Goal: Book appointment/travel/reservation

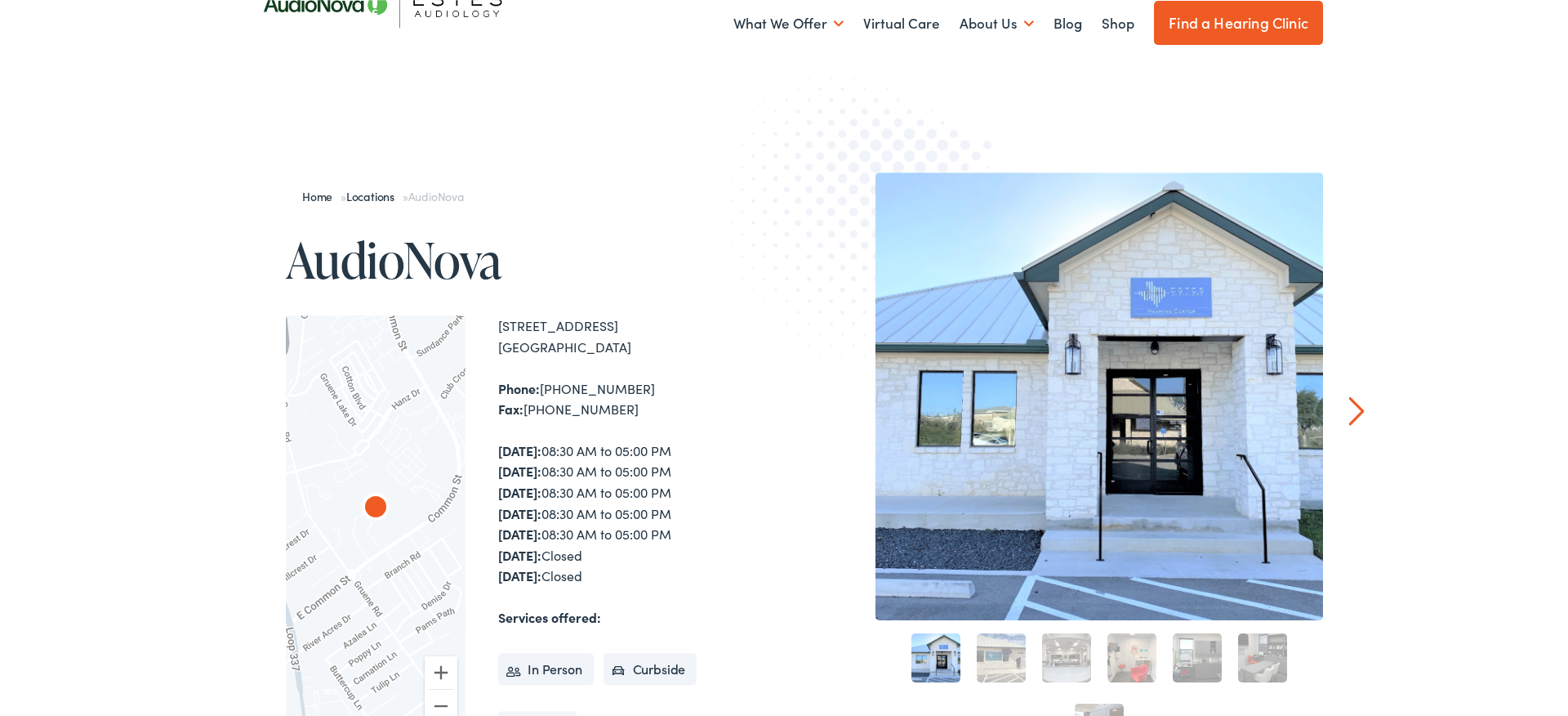
scroll to position [89, 0]
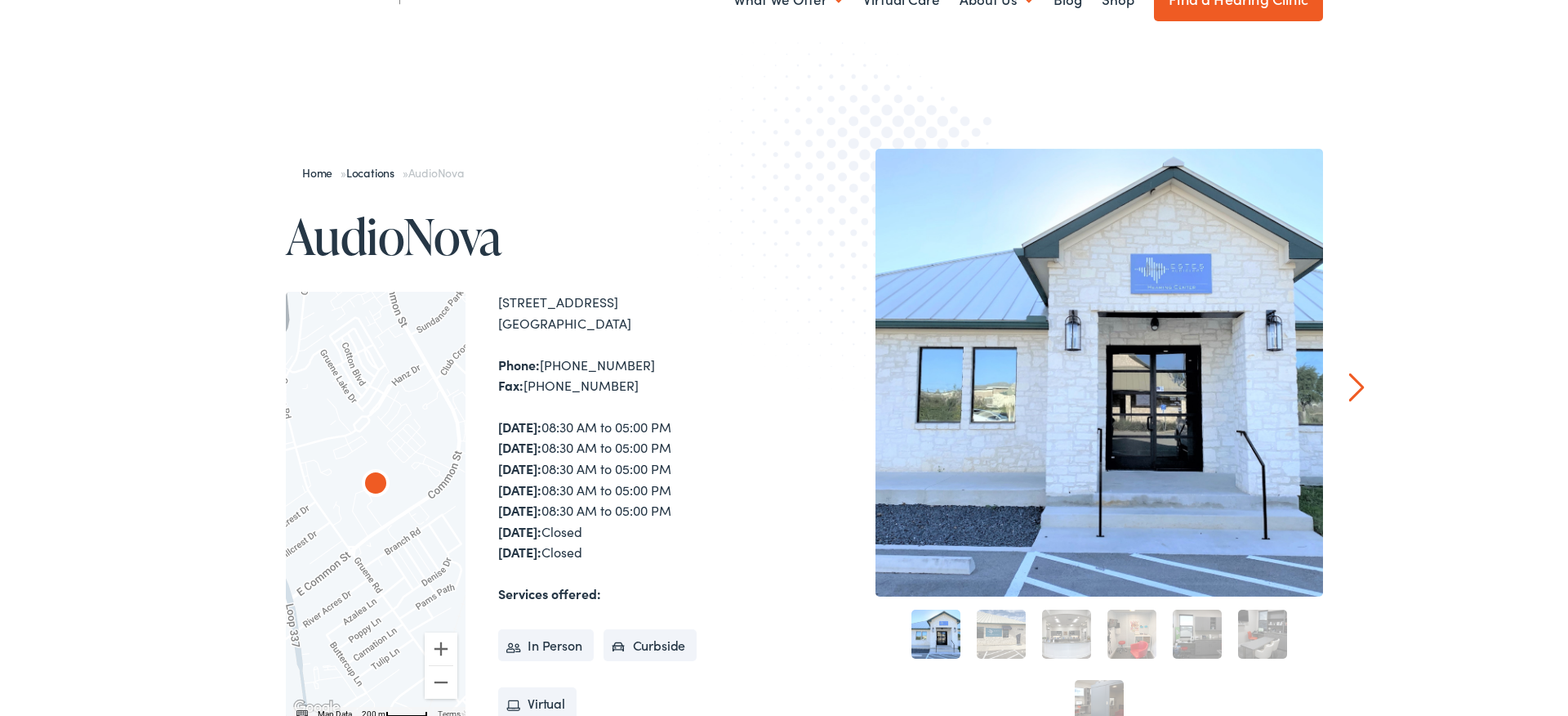
click at [990, 630] on link "2" at bounding box center [1001, 634] width 49 height 49
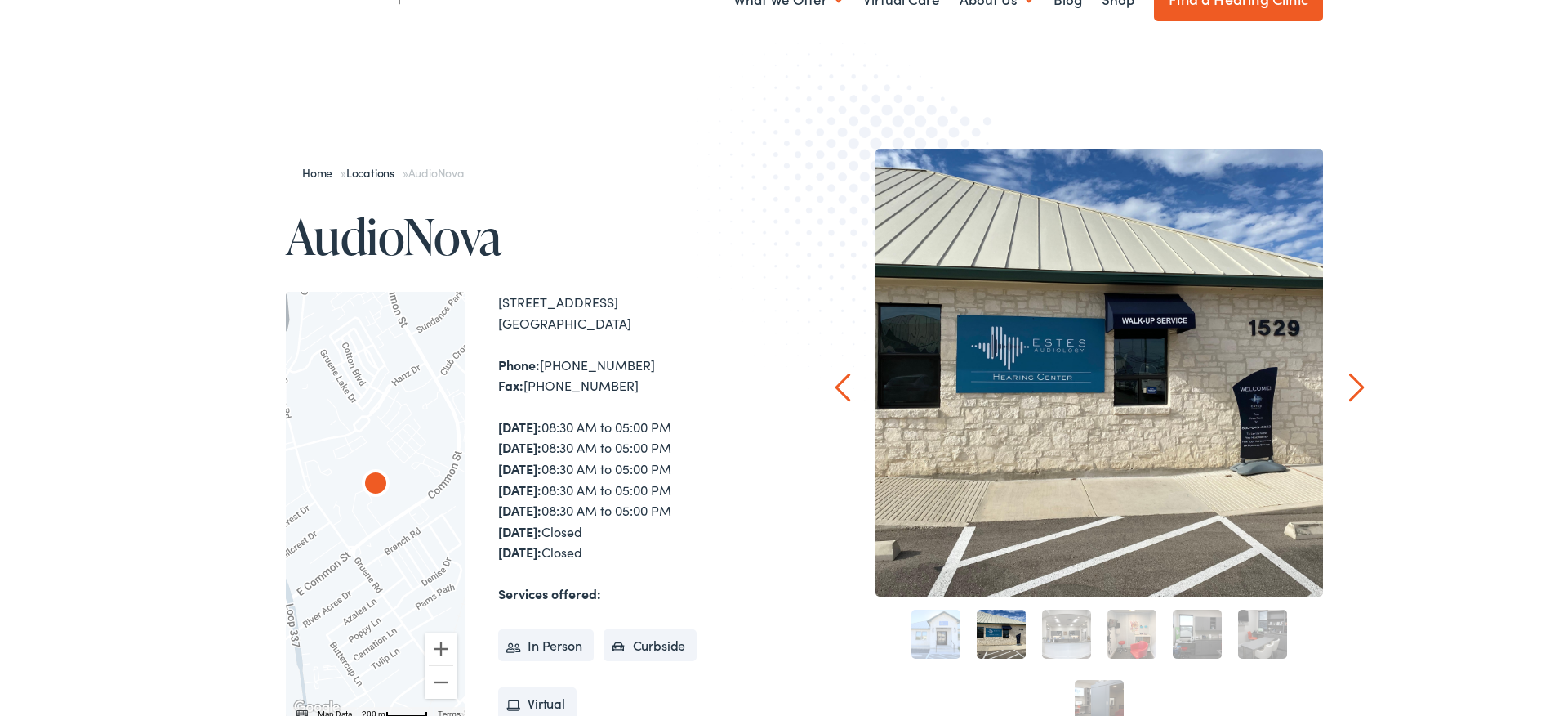
click at [1061, 631] on link "3" at bounding box center [1067, 634] width 49 height 49
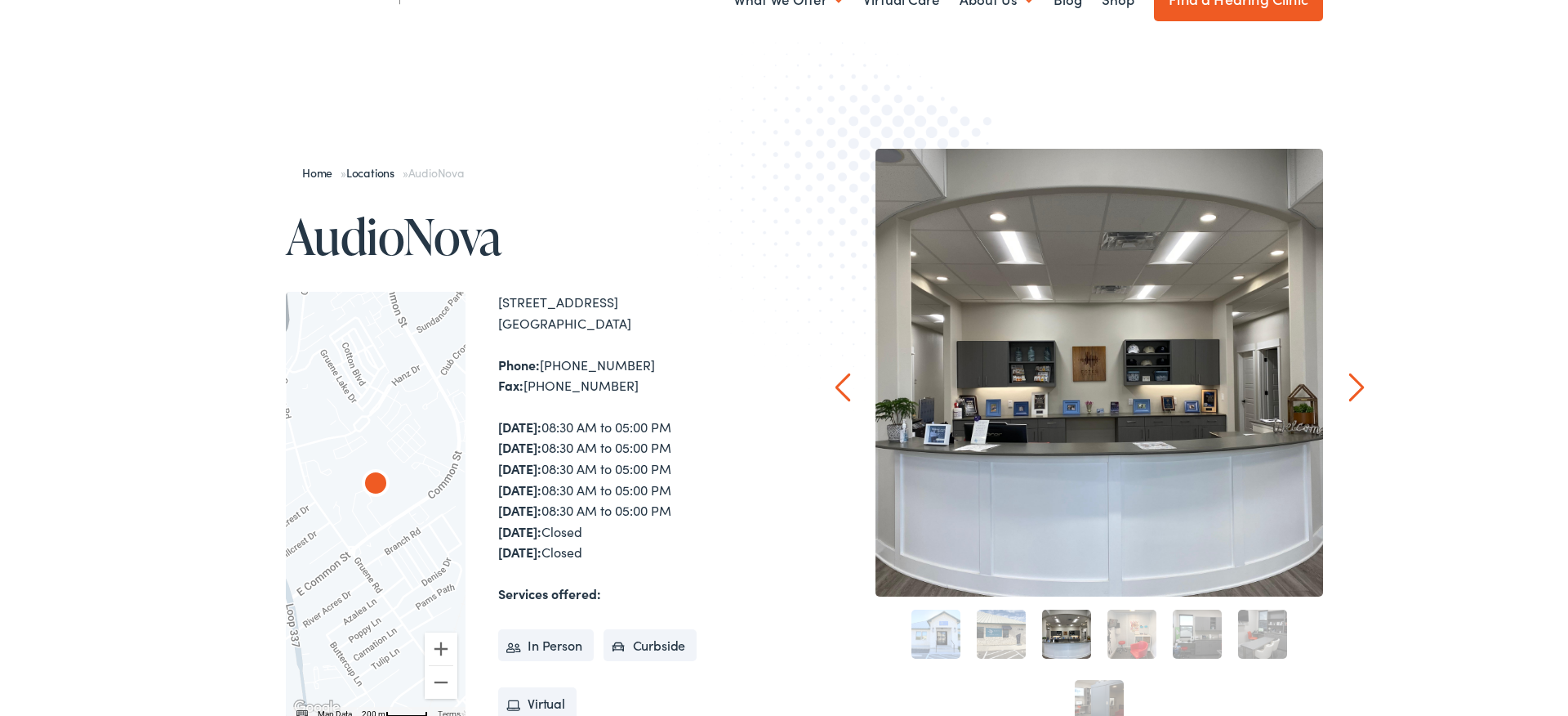
click at [1000, 635] on link "2" at bounding box center [1001, 634] width 49 height 49
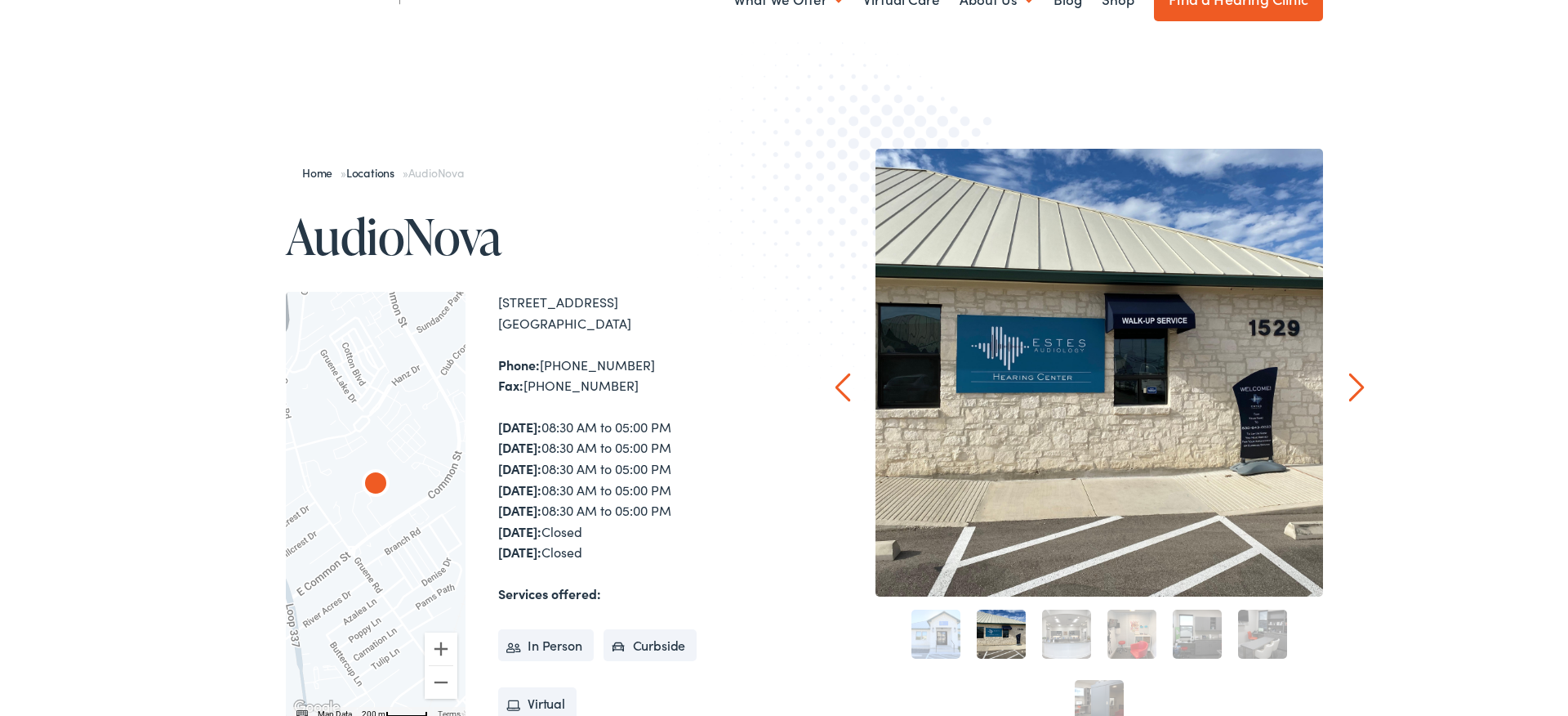
click at [1135, 633] on link "4" at bounding box center [1132, 634] width 49 height 49
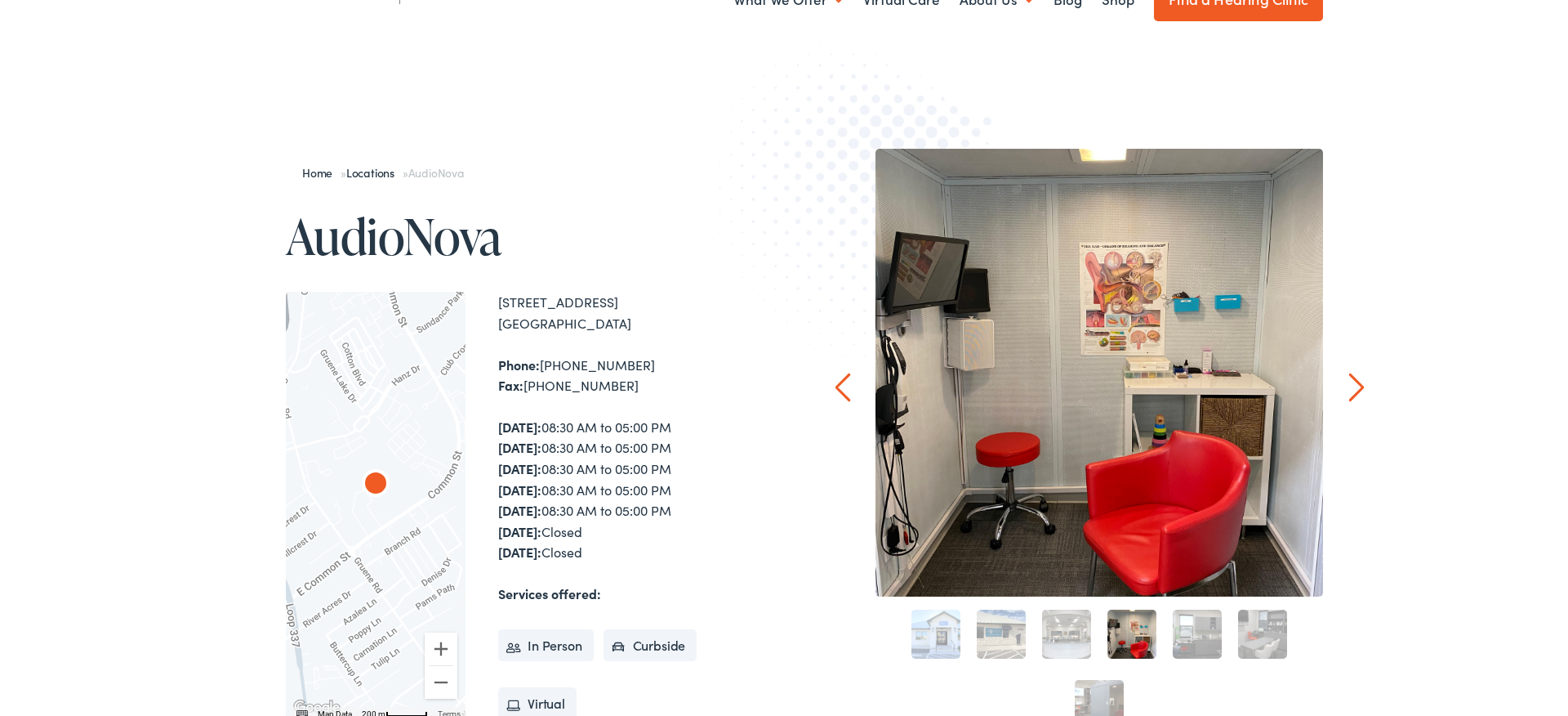
click at [1199, 630] on link "5" at bounding box center [1197, 634] width 49 height 49
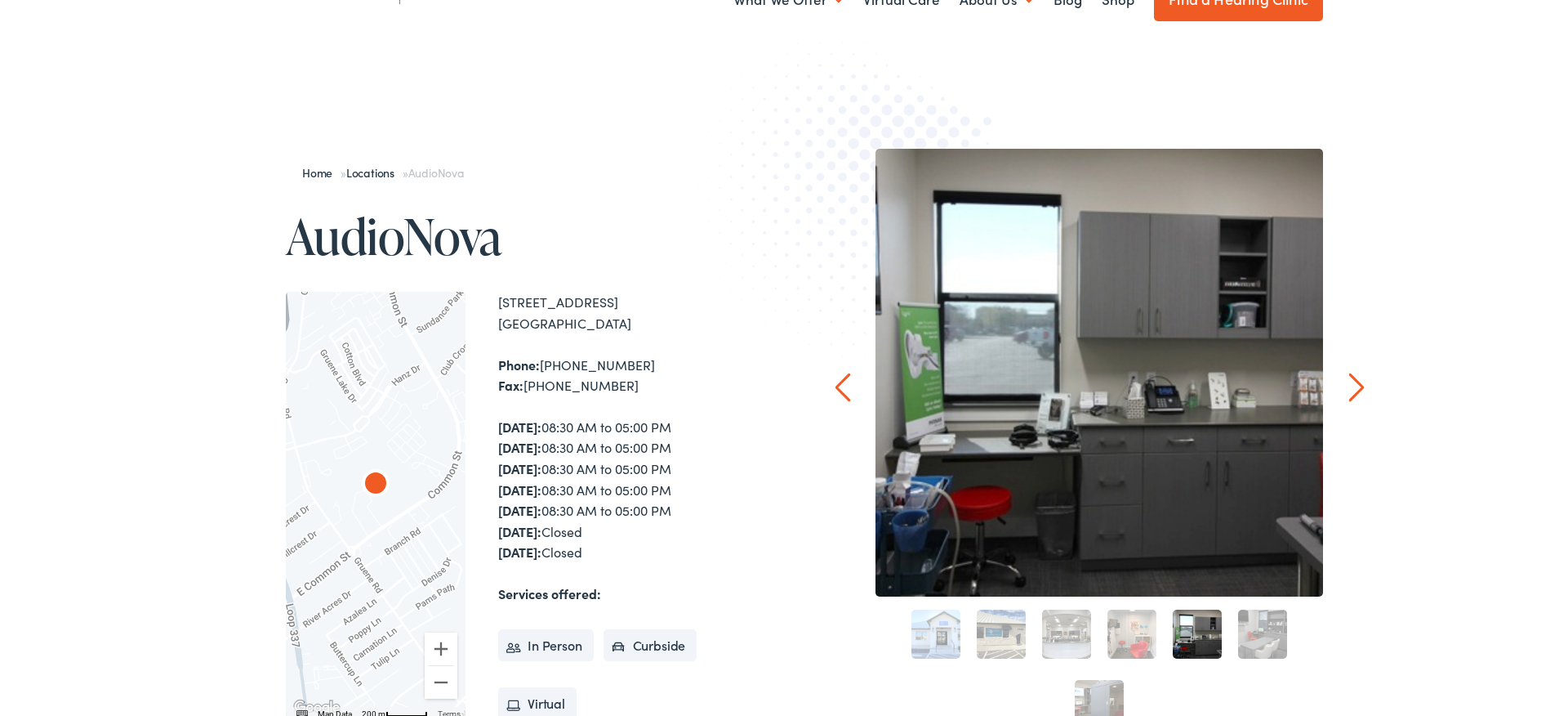
click at [1264, 625] on link "6" at bounding box center [1263, 634] width 49 height 49
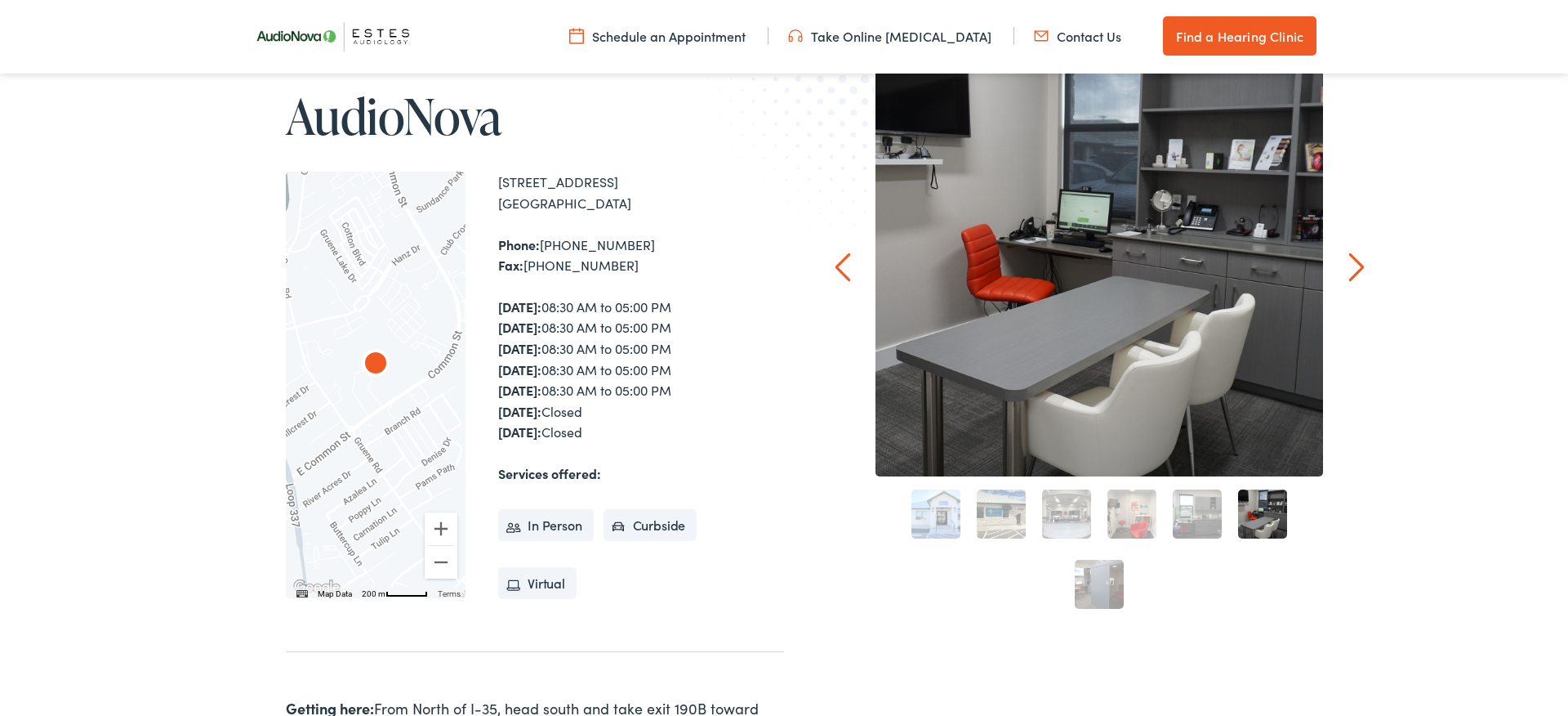
scroll to position [265, 0]
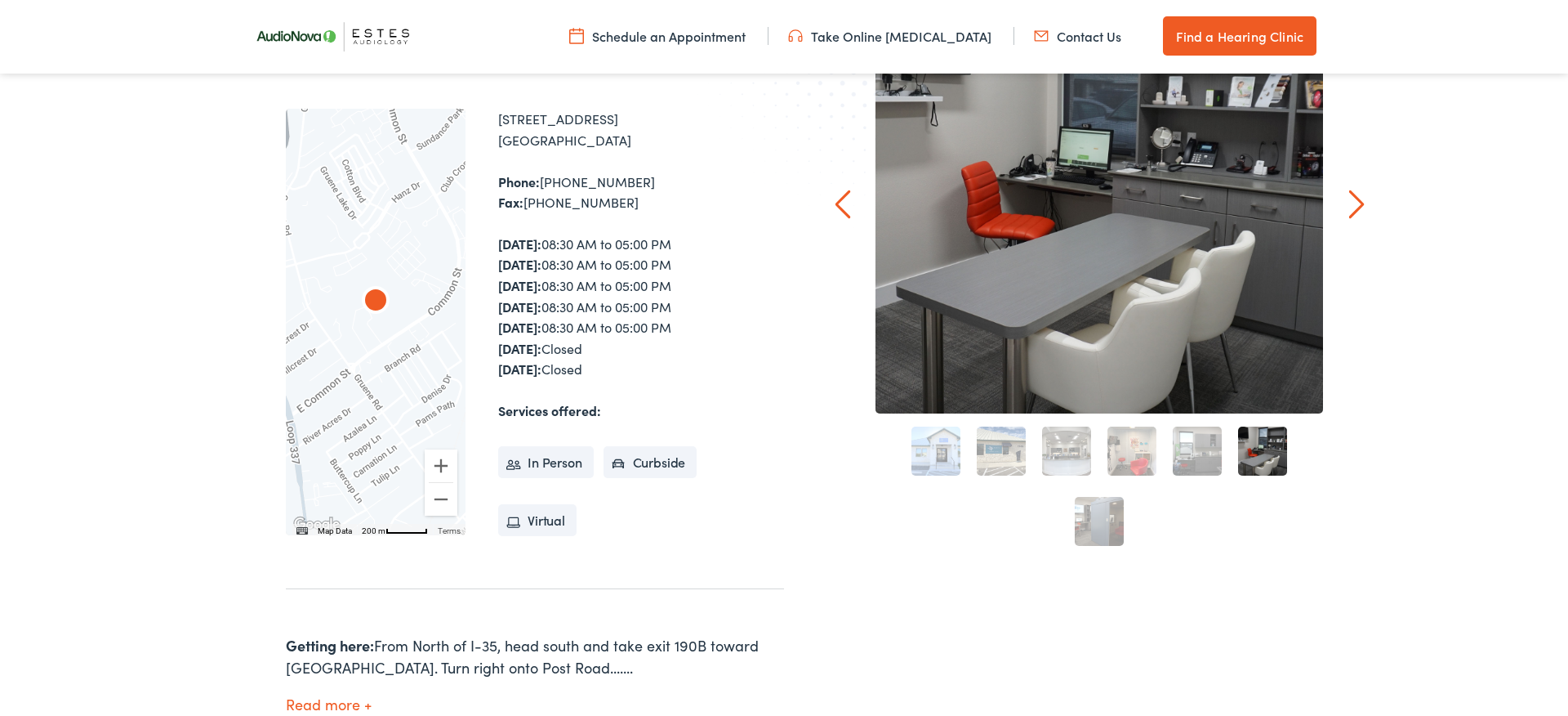
click at [1100, 522] on link "7" at bounding box center [1099, 522] width 49 height 49
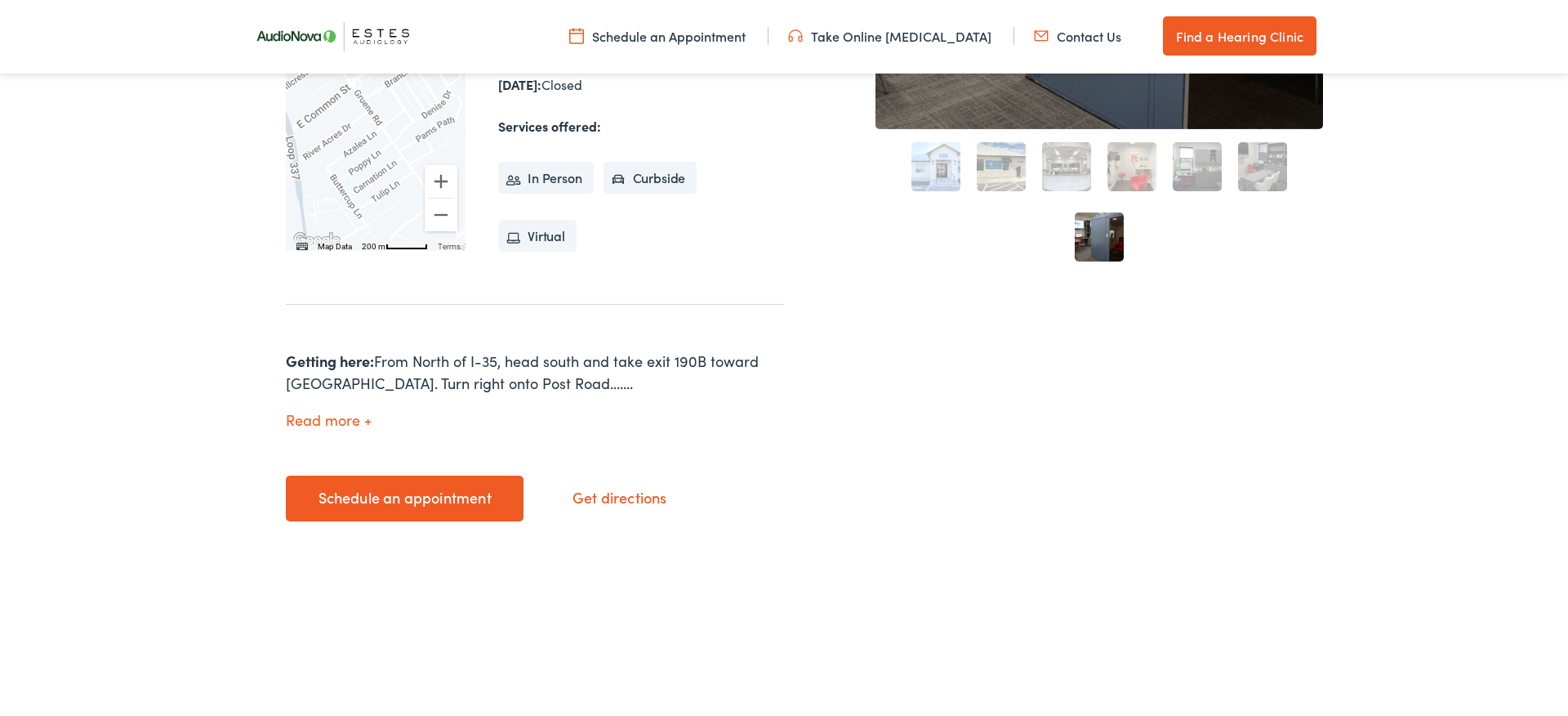
scroll to position [618, 0]
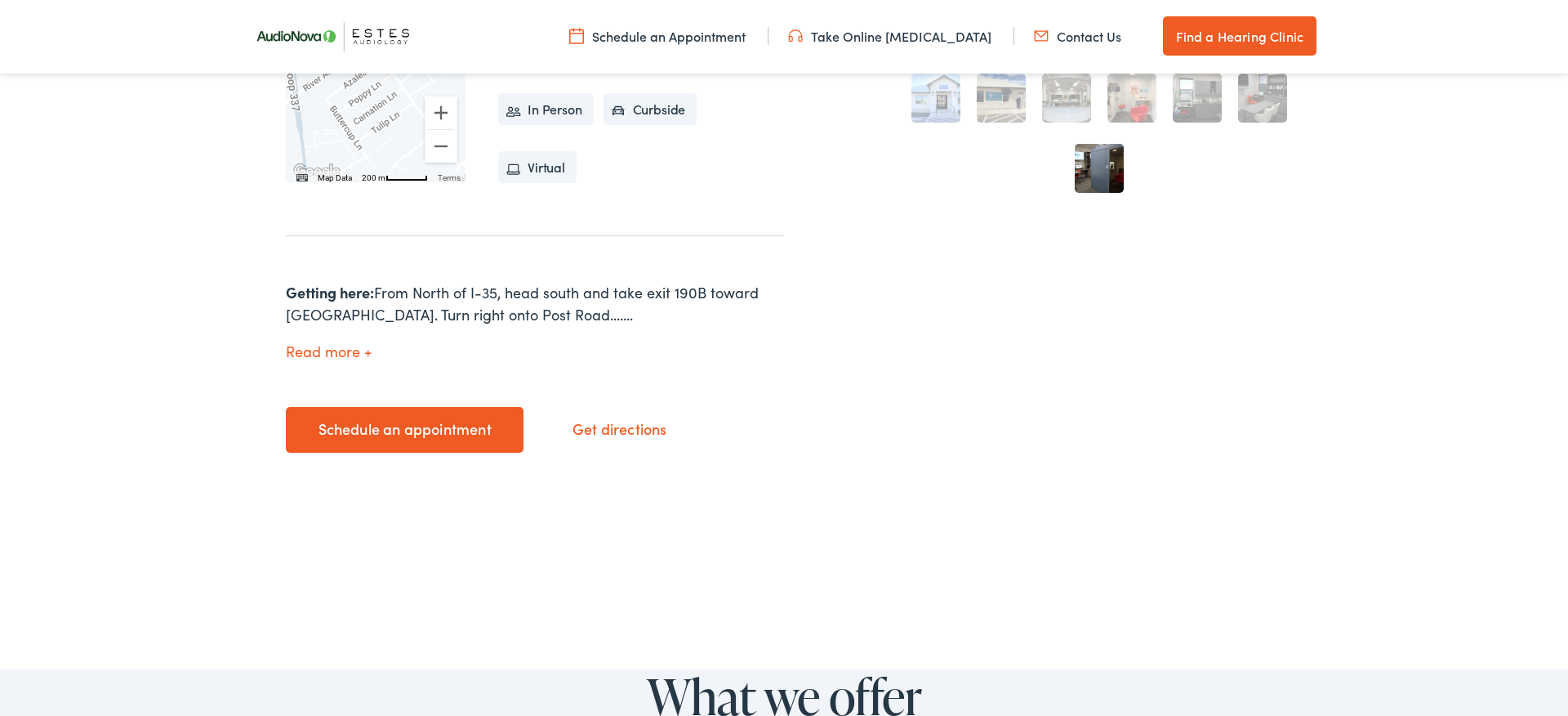
click at [440, 431] on link "Schedule an appointment" at bounding box center [404, 430] width 237 height 46
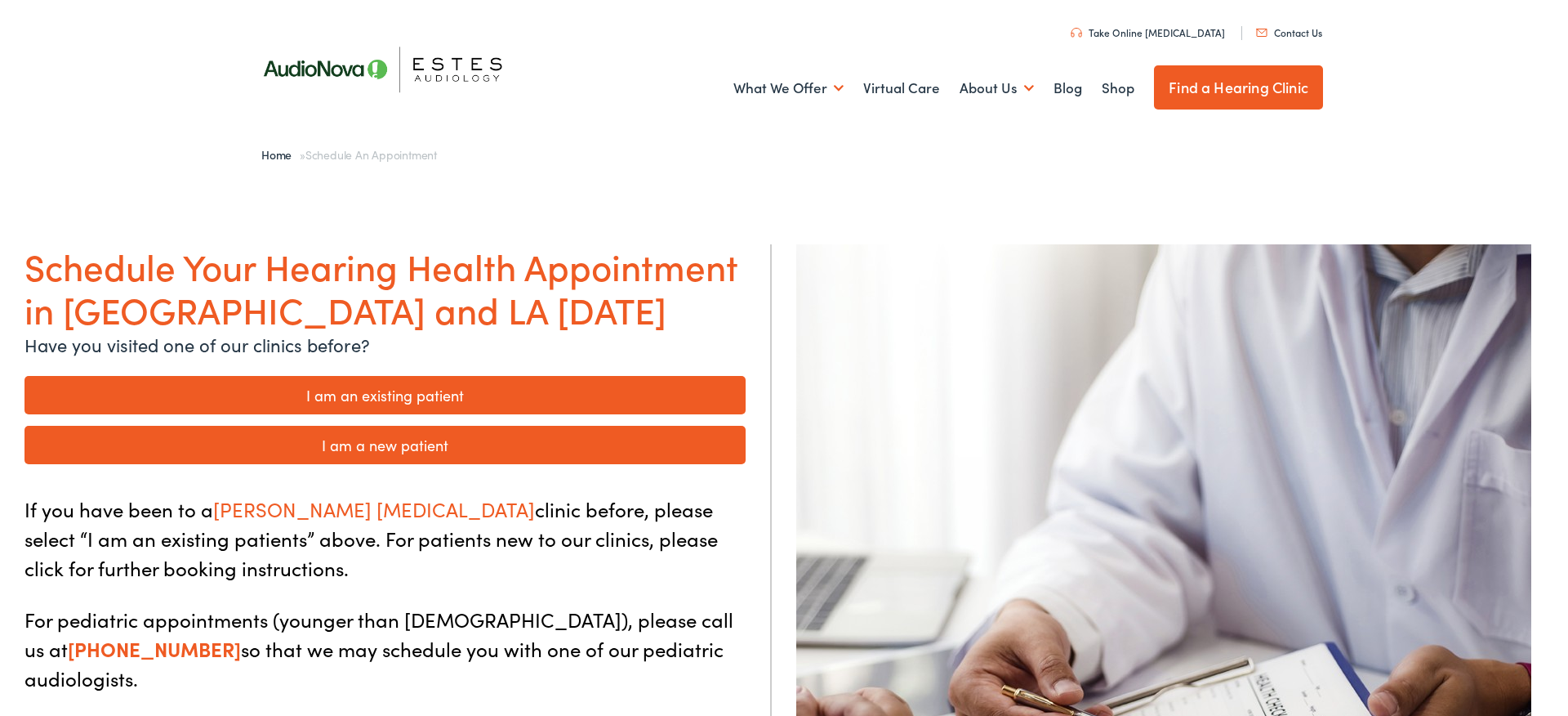
click at [398, 399] on link "I am an existing patient" at bounding box center [385, 394] width 721 height 38
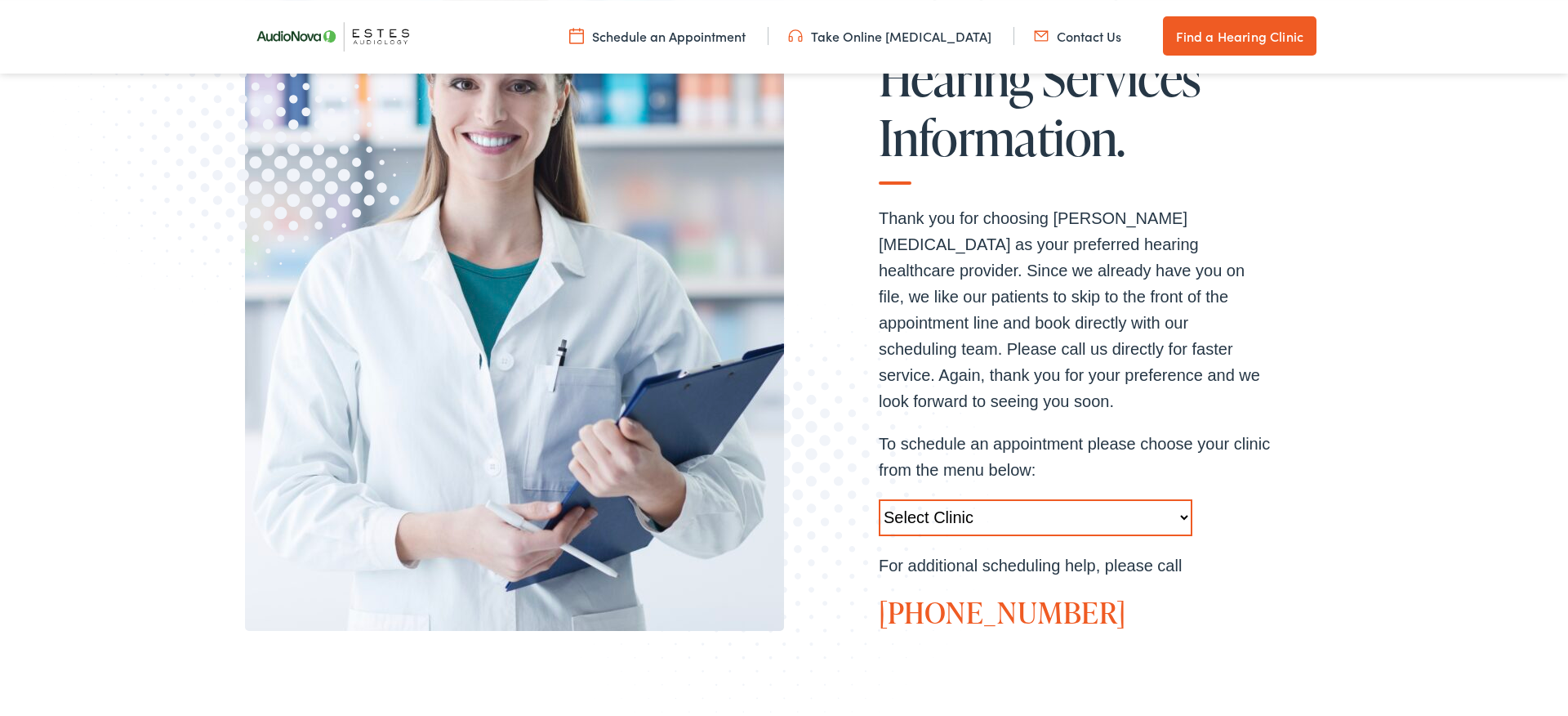
scroll to position [353, 0]
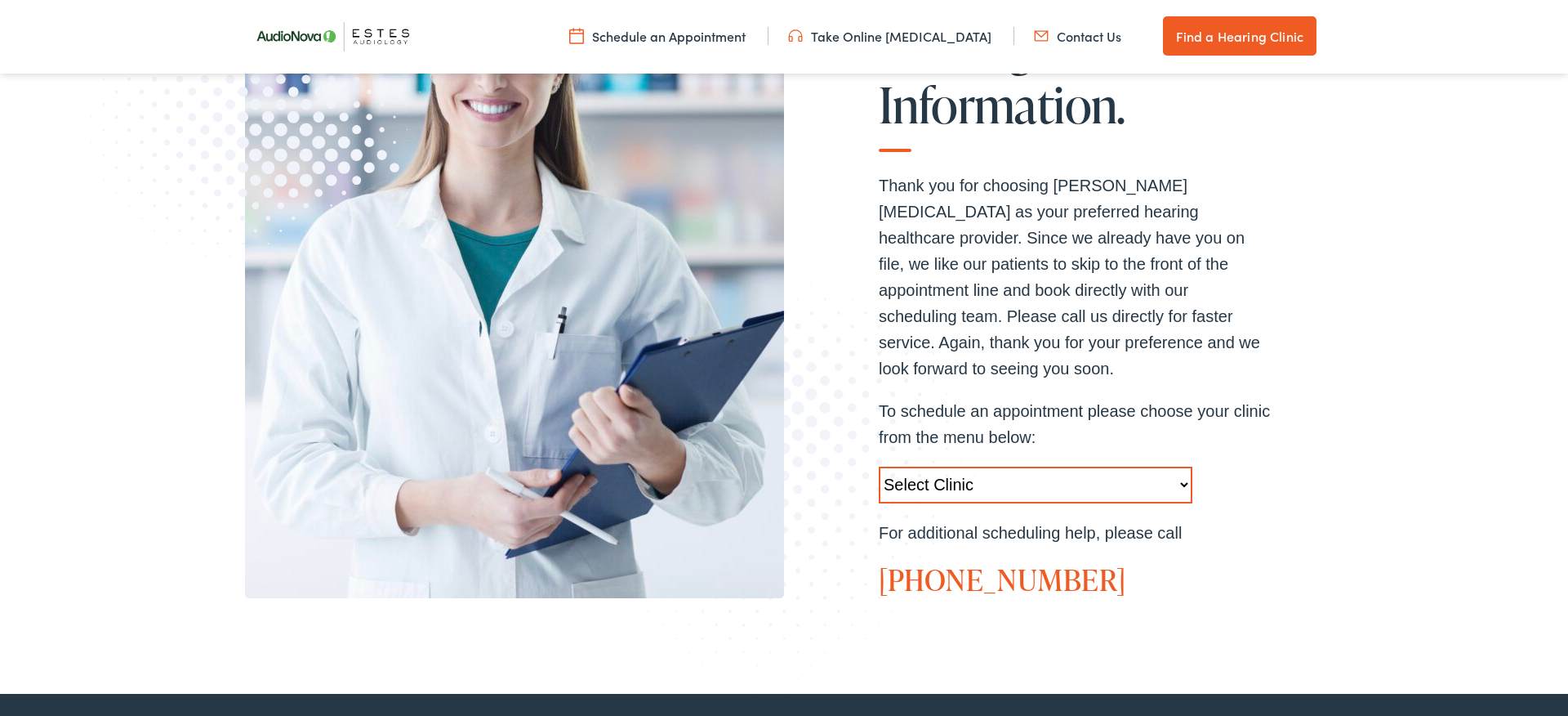
click at [879, 467] on select "Select Clinic Austin-TX-AudioNova 1206 W. 38th Street Boerne-TX-AudioNova 1112 …" at bounding box center [1035, 484] width 314 height 37
select select "https://hearlifeagain.alpacaaudiology.com/locations/new-braunfels/"
click option "New Braunfels-TX-AudioNova 1529 Common Street" at bounding box center [0, 0] width 0 height 0
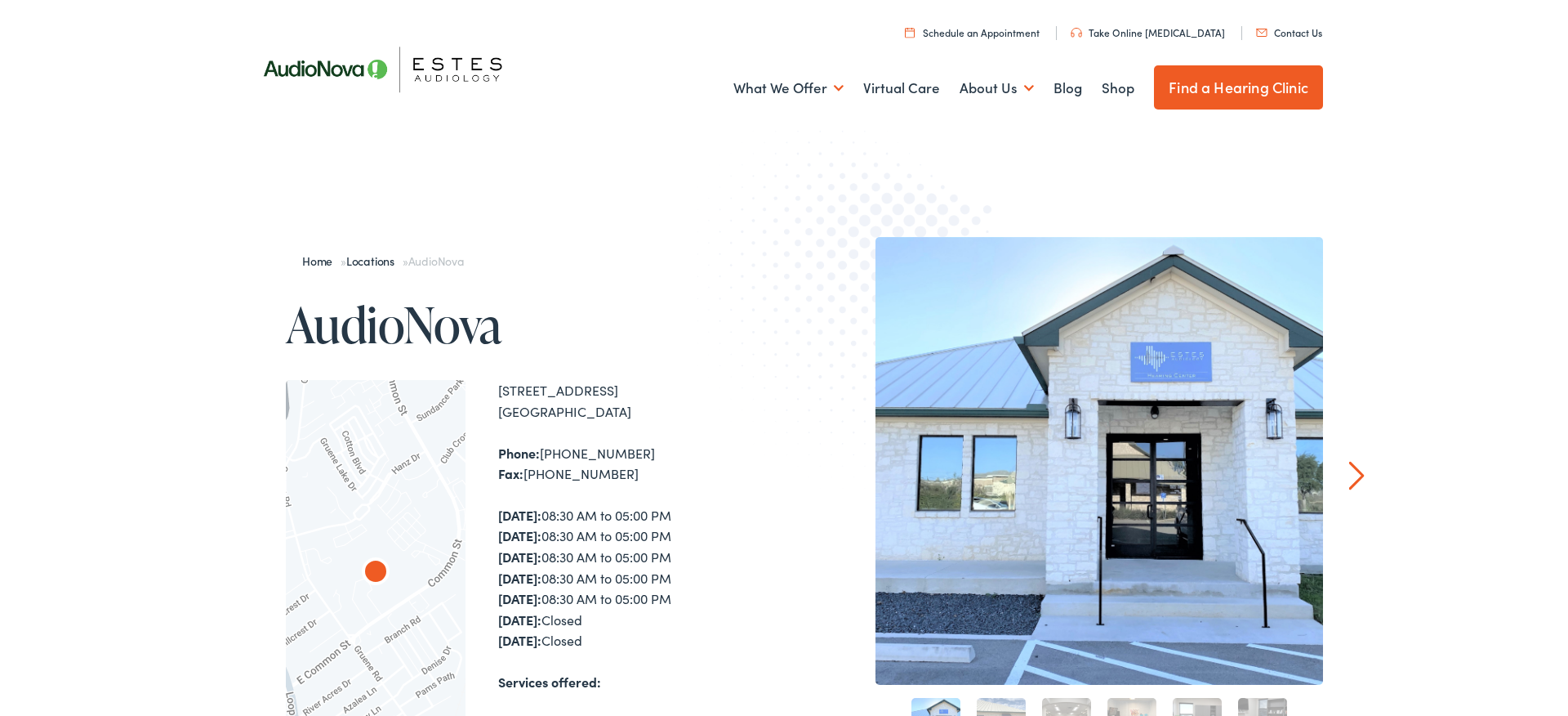
click at [985, 31] on link "Schedule an Appointment" at bounding box center [972, 32] width 134 height 14
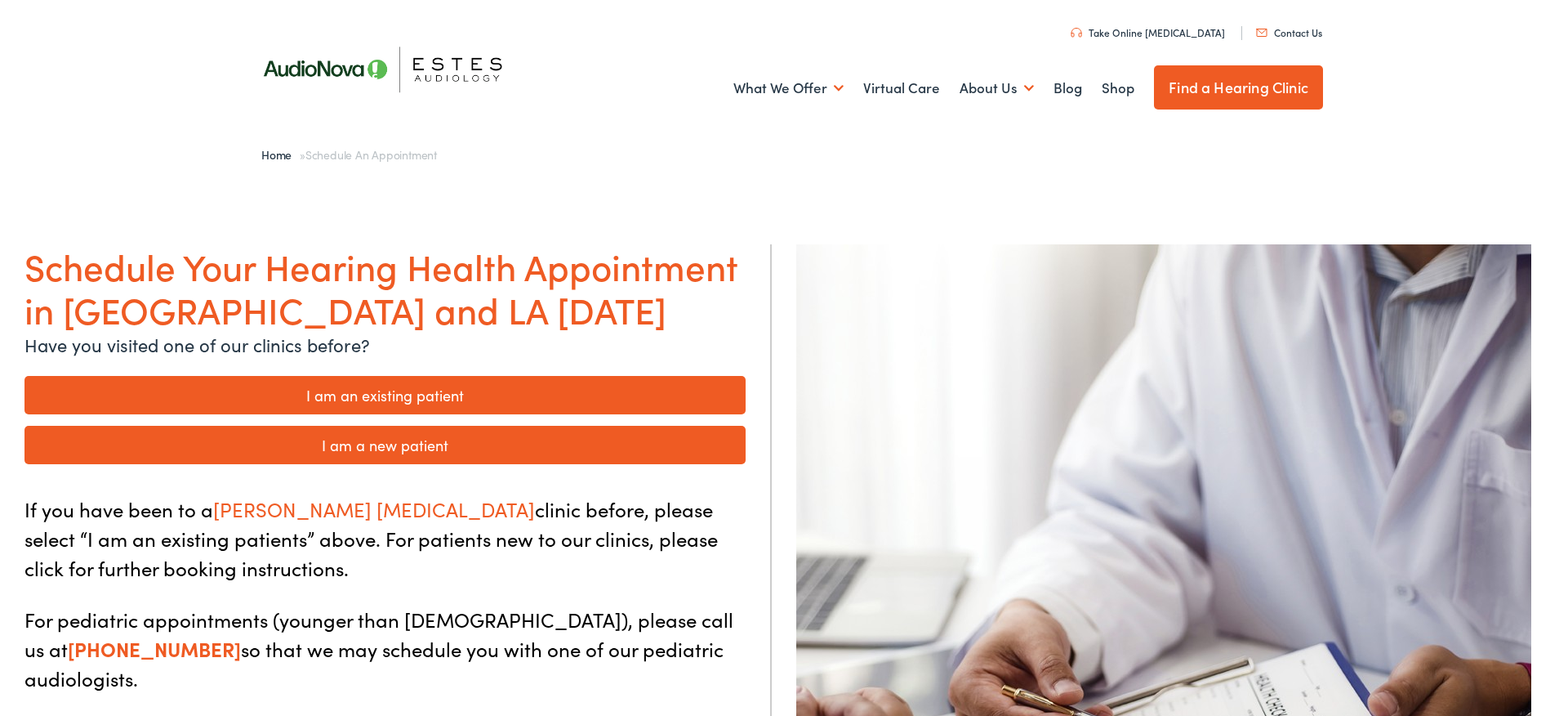
click at [408, 392] on link "I am an existing patient" at bounding box center [385, 394] width 721 height 38
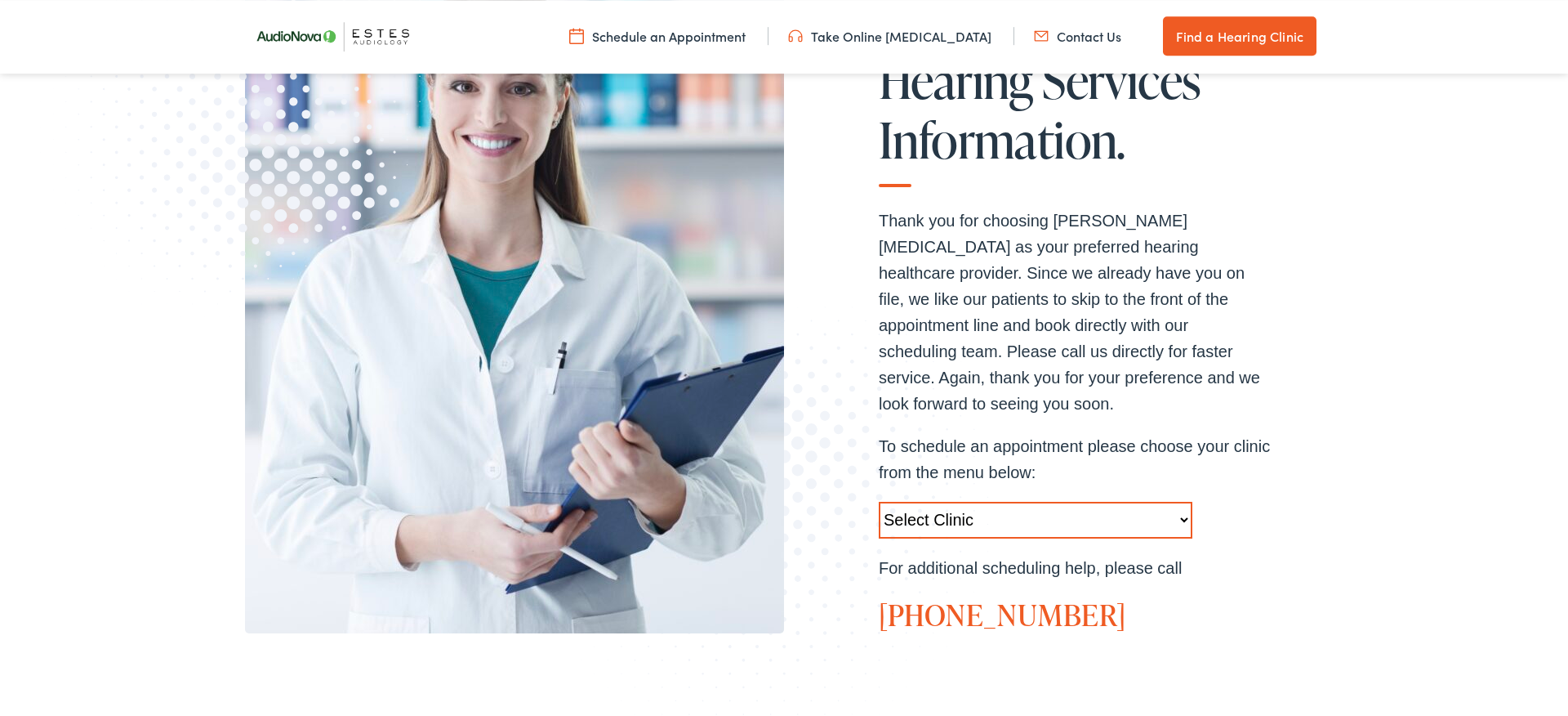
scroll to position [353, 0]
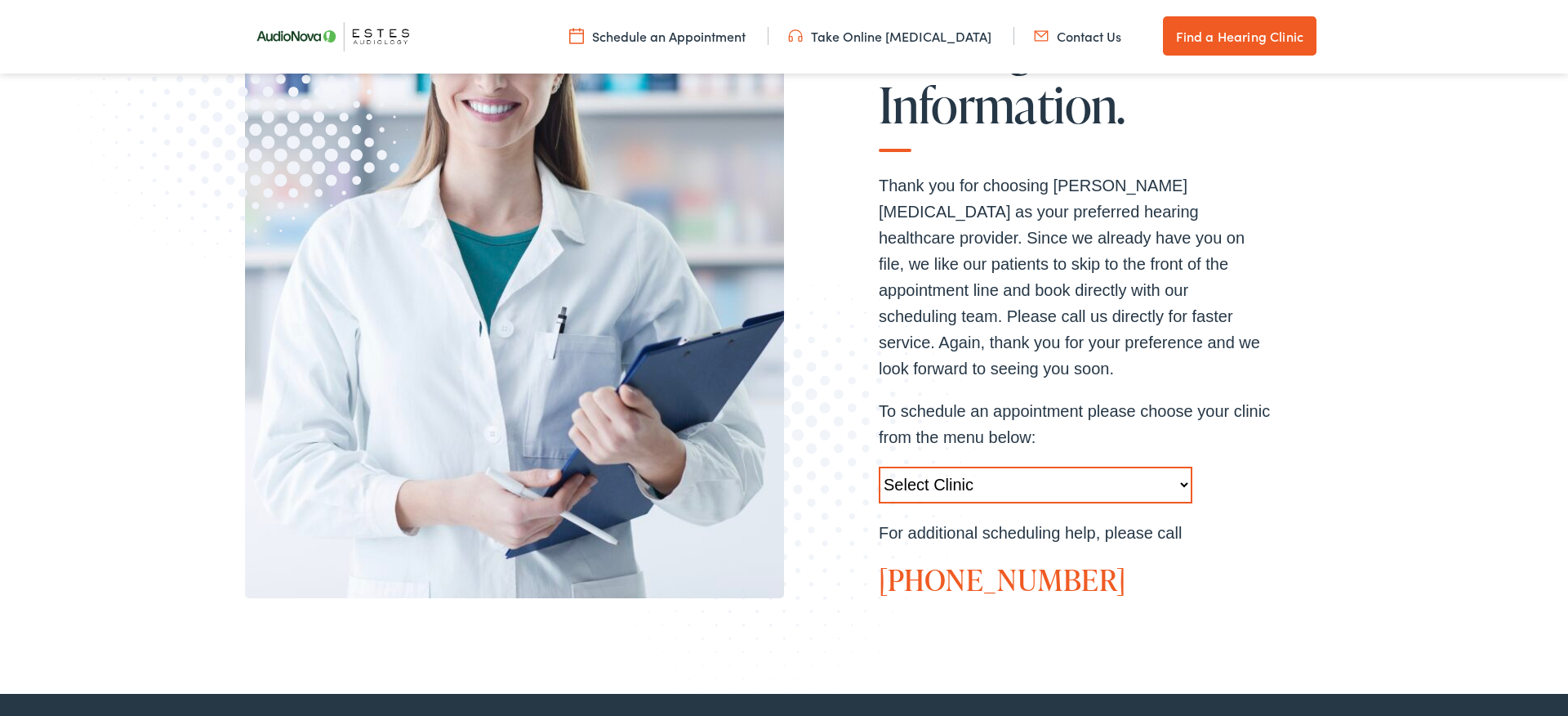
click at [879, 467] on select "Select Clinic [GEOGRAPHIC_DATA]-[GEOGRAPHIC_DATA]-[GEOGRAPHIC_DATA] [STREET_ADD…" at bounding box center [1035, 484] width 314 height 37
select select "[URL][DOMAIN_NAME]"
click option "[GEOGRAPHIC_DATA]-[GEOGRAPHIC_DATA]-AudioNova [STREET_ADDRESS]" at bounding box center [0, 0] width 0 height 0
